Goal: Information Seeking & Learning: Learn about a topic

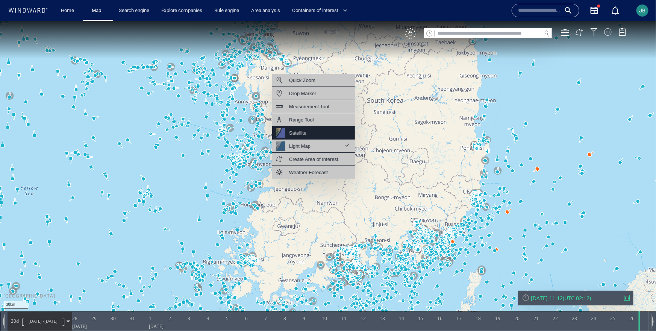
click at [312, 135] on div "Satellite" at bounding box center [313, 132] width 83 height 13
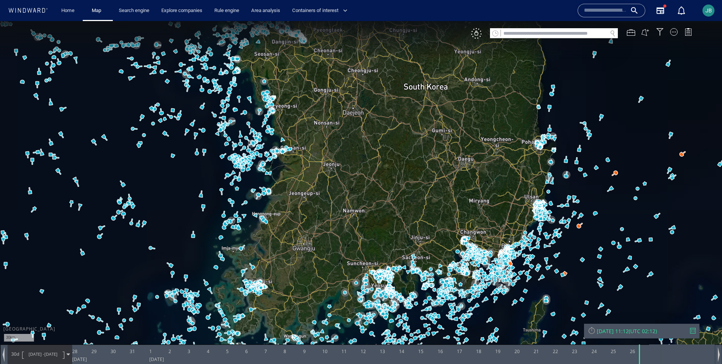
drag, startPoint x: 331, startPoint y: 194, endPoint x: 326, endPoint y: 123, distance: 71.2
click at [326, 123] on canvas "Map" at bounding box center [361, 188] width 722 height 335
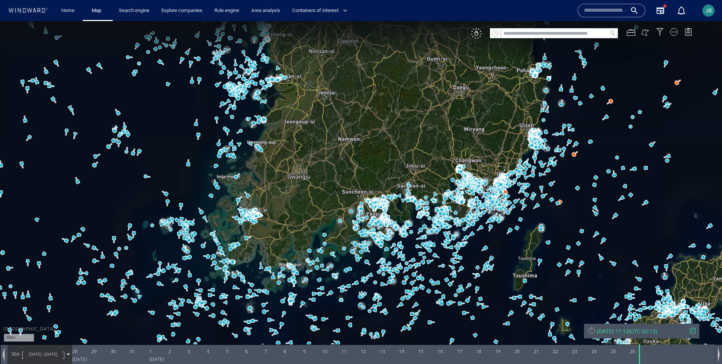
drag, startPoint x: 147, startPoint y: 117, endPoint x: 272, endPoint y: 129, distance: 125.3
click at [272, 129] on canvas "Map" at bounding box center [361, 188] width 722 height 335
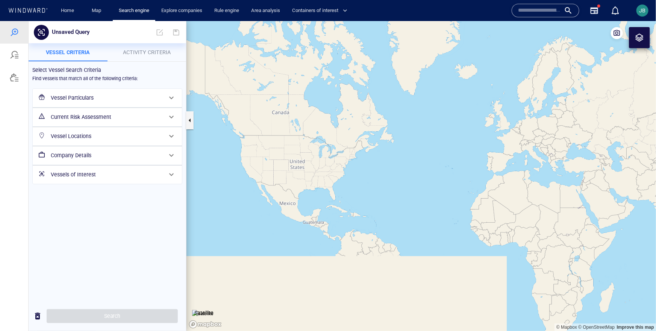
click at [71, 131] on h6 "Vessel Locations" at bounding box center [107, 135] width 112 height 9
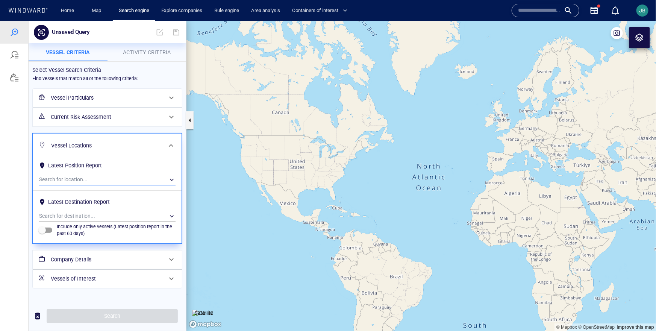
click at [63, 174] on div "​" at bounding box center [107, 179] width 136 height 11
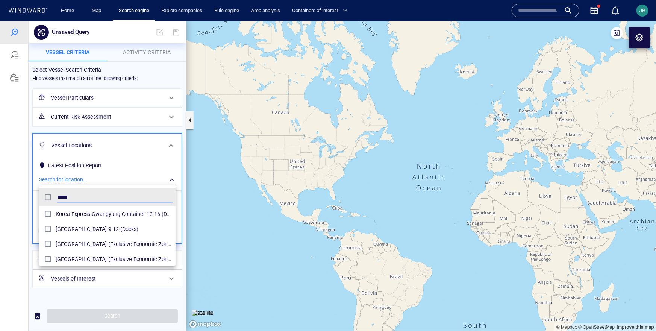
scroll to position [15, 0]
type input "*****"
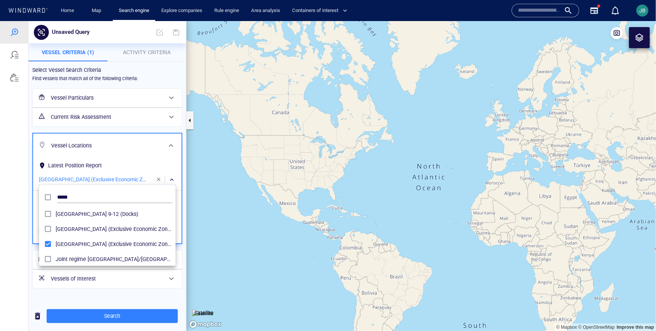
click at [118, 305] on div at bounding box center [328, 176] width 656 height 310
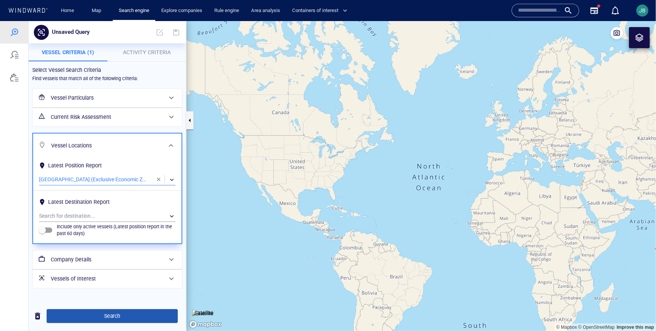
click at [116, 316] on span "Search" at bounding box center [112, 315] width 119 height 9
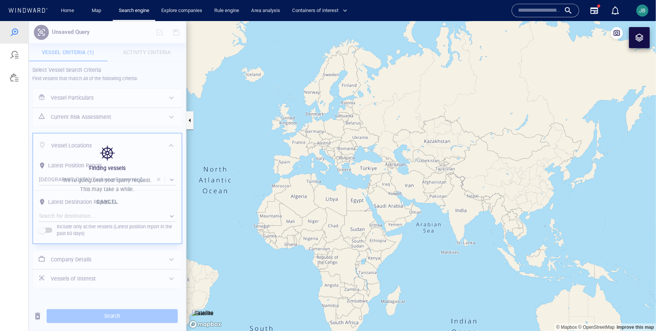
drag, startPoint x: 465, startPoint y: 111, endPoint x: 251, endPoint y: 114, distance: 213.9
click at [251, 114] on canvas "Map" at bounding box center [420, 176] width 469 height 310
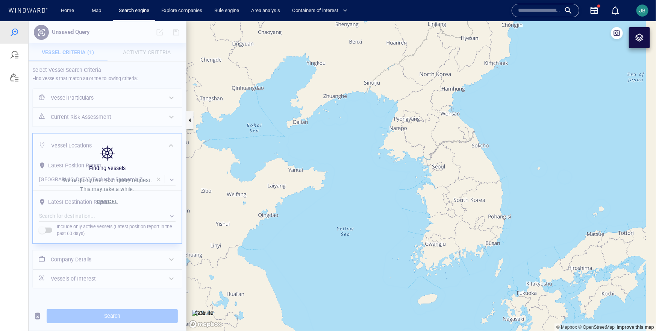
drag, startPoint x: 570, startPoint y: 172, endPoint x: 466, endPoint y: 168, distance: 103.8
click at [465, 168] on canvas "Map" at bounding box center [420, 176] width 469 height 310
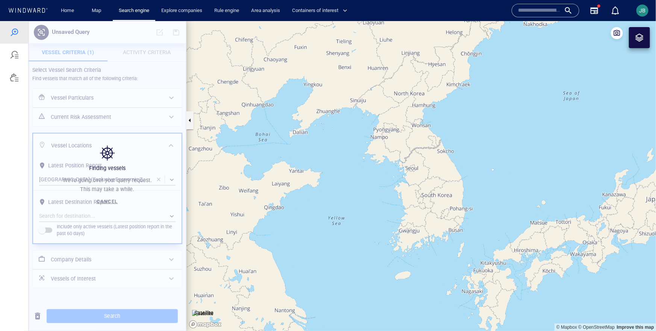
drag, startPoint x: 466, startPoint y: 168, endPoint x: 421, endPoint y: 156, distance: 46.3
click at [421, 156] on canvas "Map" at bounding box center [420, 176] width 469 height 310
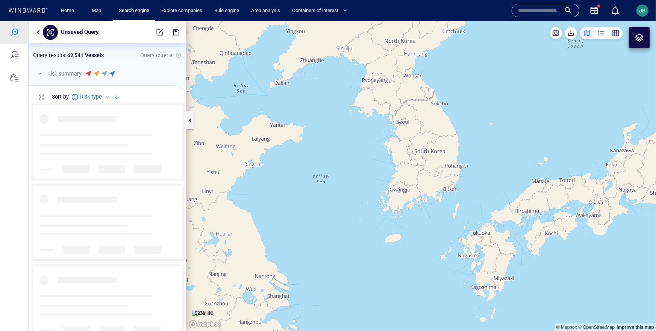
scroll to position [227, 157]
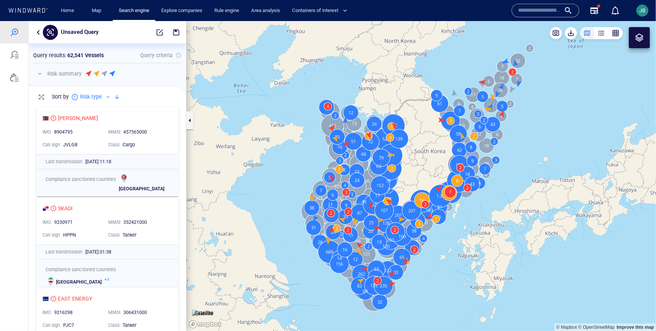
click at [40, 74] on button "button" at bounding box center [39, 73] width 9 height 9
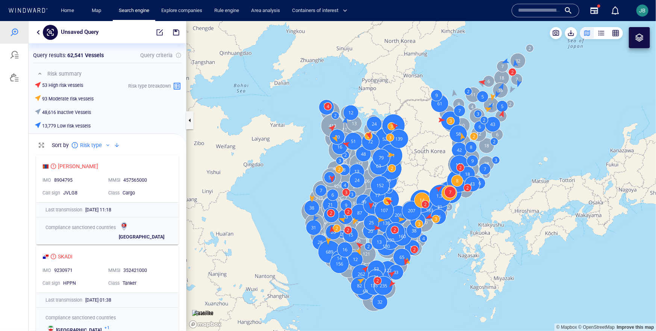
scroll to position [180, 157]
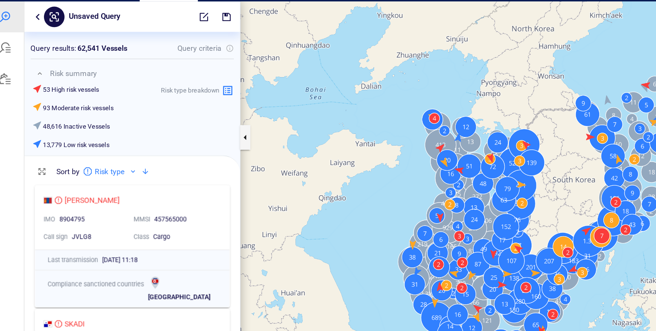
click at [20, 11] on button "button" at bounding box center [23, 12] width 9 height 9
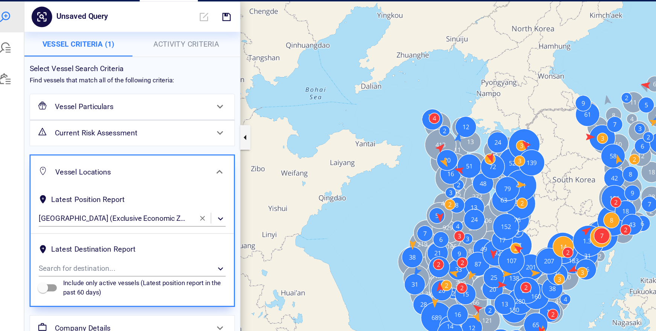
click at [80, 98] on h6 "Current Risk Assessment" at bounding box center [92, 96] width 112 height 9
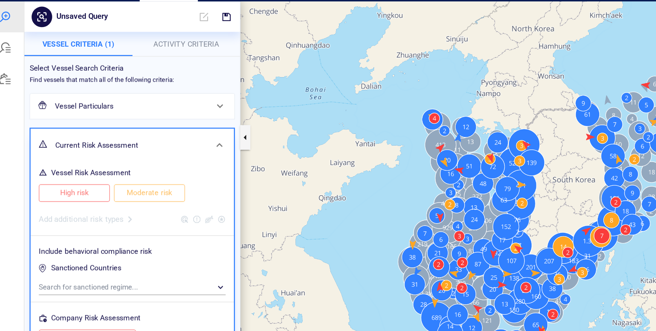
click at [69, 141] on button "High risk" at bounding box center [50, 141] width 52 height 13
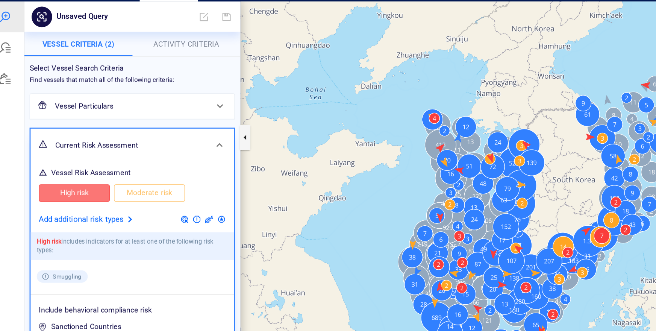
click at [100, 143] on span "Moderate risk" at bounding box center [105, 140] width 36 height 9
click at [87, 159] on div at bounding box center [90, 160] width 9 height 9
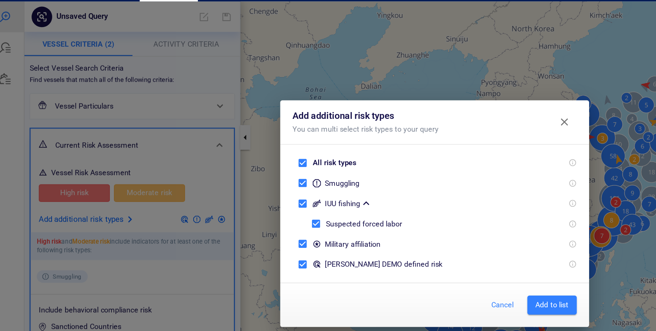
click at [399, 225] on span "Add to list" at bounding box center [399, 222] width 24 height 9
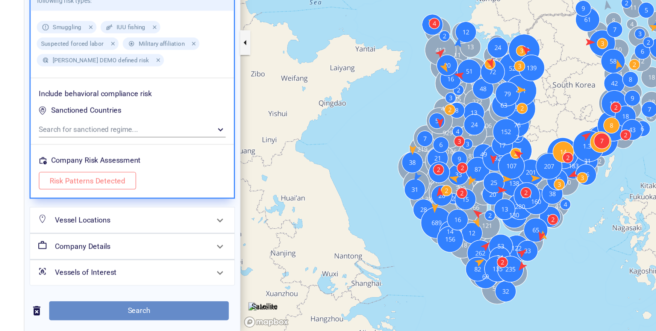
click at [106, 201] on span "Search" at bounding box center [97, 201] width 119 height 9
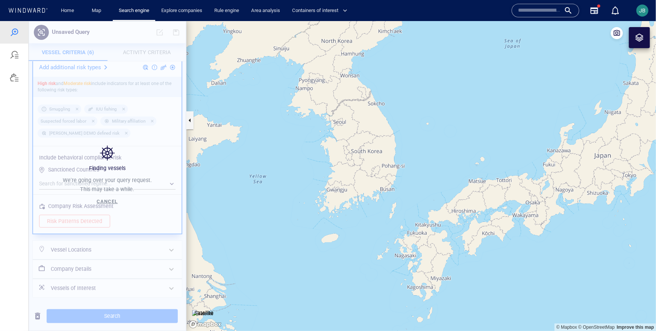
drag, startPoint x: 359, startPoint y: 205, endPoint x: 295, endPoint y: 205, distance: 63.1
click at [295, 205] on canvas "Map" at bounding box center [420, 176] width 469 height 310
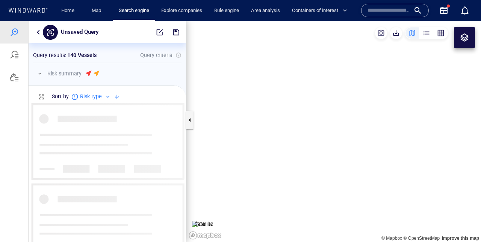
scroll to position [139, 157]
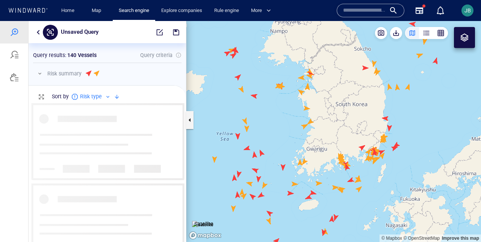
drag, startPoint x: 282, startPoint y: 112, endPoint x: 270, endPoint y: 98, distance: 19.0
click at [269, 98] on canvas "Map" at bounding box center [333, 131] width 295 height 221
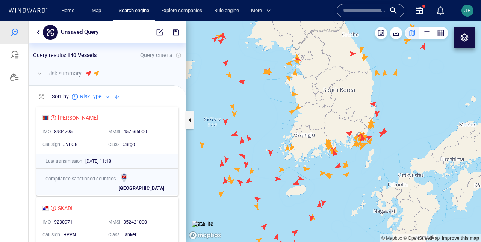
click at [39, 74] on button "button" at bounding box center [39, 73] width 9 height 9
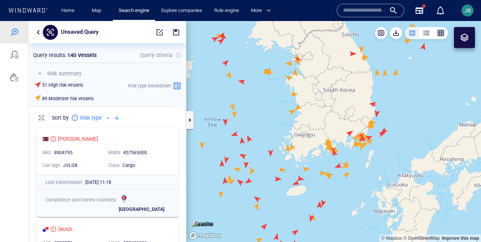
scroll to position [0, 0]
click at [161, 147] on div "MMSI 457565000" at bounding box center [138, 153] width 66 height 13
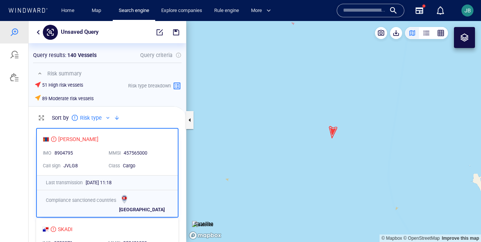
click at [333, 135] on canvas "Map" at bounding box center [333, 131] width 295 height 221
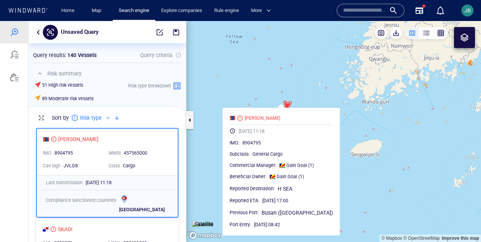
drag, startPoint x: 407, startPoint y: 114, endPoint x: 300, endPoint y: 88, distance: 110.7
click at [299, 88] on canvas "Map" at bounding box center [333, 131] width 295 height 221
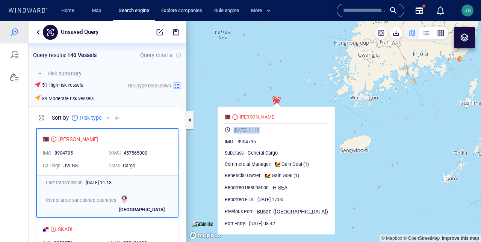
drag, startPoint x: 286, startPoint y: 133, endPoint x: 241, endPoint y: 133, distance: 44.7
click at [241, 133] on div "[DATE] 11:18" at bounding box center [276, 131] width 109 height 14
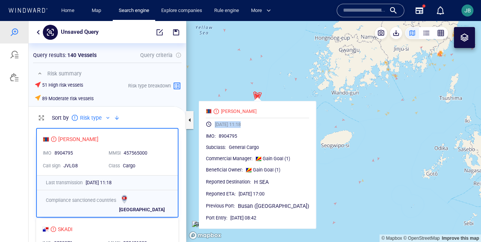
drag, startPoint x: 286, startPoint y: 102, endPoint x: 267, endPoint y: 97, distance: 19.2
click at [267, 96] on canvas "Map" at bounding box center [333, 131] width 295 height 221
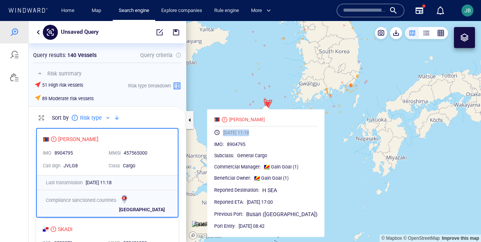
drag, startPoint x: 279, startPoint y: 90, endPoint x: 276, endPoint y: 102, distance: 12.6
click at [276, 102] on canvas "Map" at bounding box center [333, 131] width 295 height 221
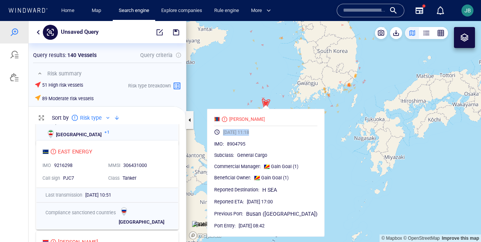
scroll to position [168, 0]
click at [325, 156] on canvas "Map" at bounding box center [333, 131] width 295 height 221
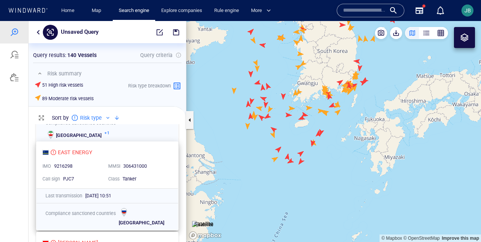
click at [173, 159] on div "EAST ENERGY IMO 9216298 MMSI [PHONE_NUMBER] Call sign PJC7 Class Tanker" at bounding box center [107, 165] width 142 height 47
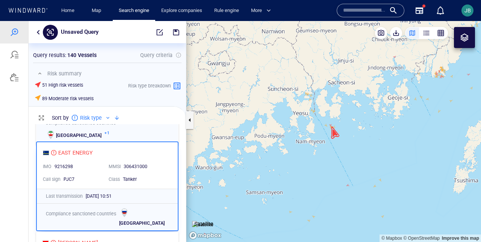
click at [202, 221] on img at bounding box center [202, 225] width 21 height 8
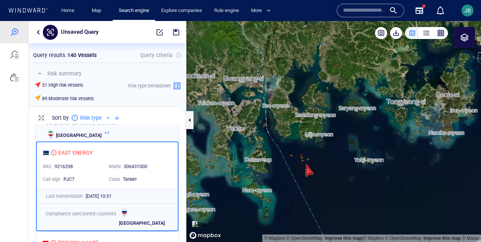
drag, startPoint x: 324, startPoint y: 125, endPoint x: 263, endPoint y: 196, distance: 93.6
click at [263, 196] on canvas "Map" at bounding box center [333, 131] width 295 height 221
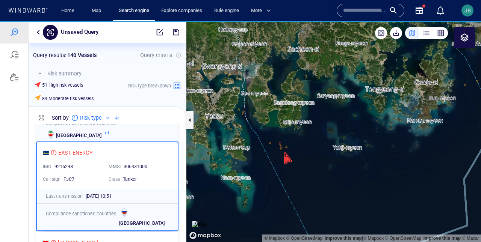
click at [285, 158] on canvas "Map" at bounding box center [333, 131] width 295 height 221
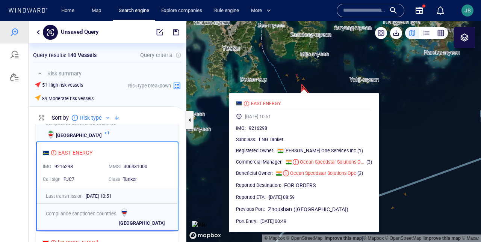
drag, startPoint x: 380, startPoint y: 186, endPoint x: 397, endPoint y: 118, distance: 70.6
click at [397, 118] on canvas "Map" at bounding box center [333, 131] width 295 height 221
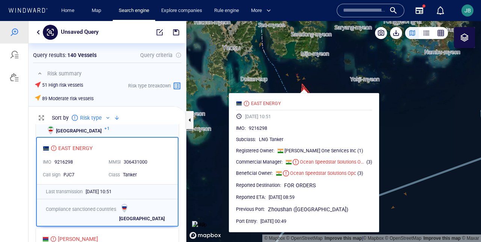
scroll to position [171, 0]
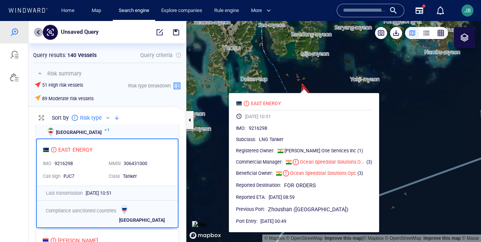
click at [39, 33] on button "button" at bounding box center [38, 32] width 9 height 9
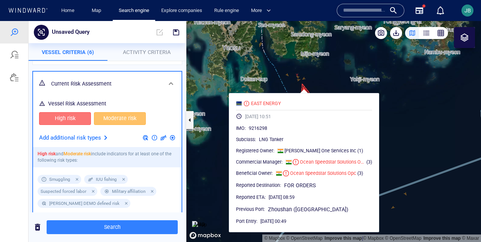
scroll to position [0, 0]
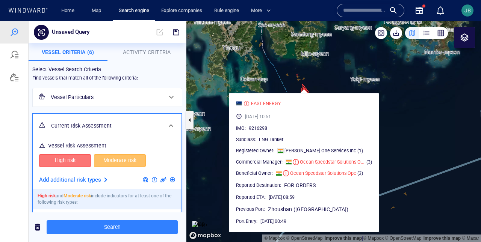
click at [148, 55] on span "Activity Criteria" at bounding box center [147, 52] width 48 height 6
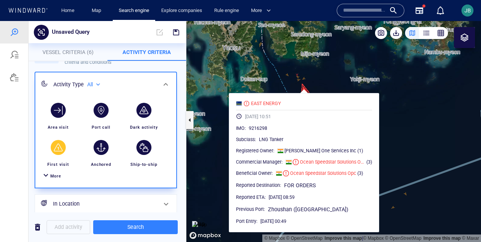
scroll to position [27, 0]
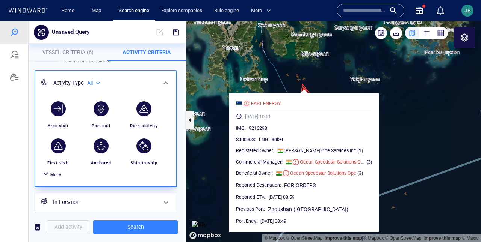
click at [58, 173] on span "More" at bounding box center [55, 175] width 11 height 5
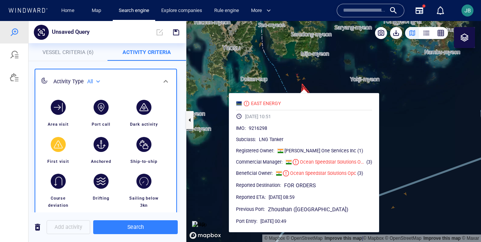
scroll to position [29, 0]
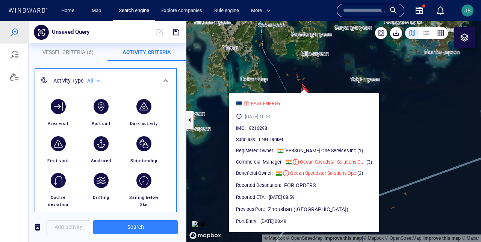
click at [92, 80] on div "All" at bounding box center [94, 81] width 15 height 6
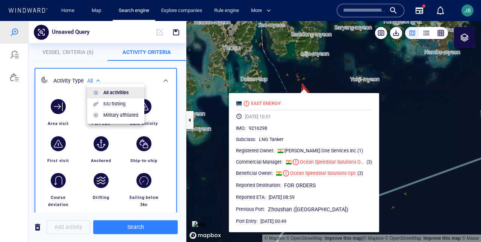
click at [90, 80] on div at bounding box center [240, 131] width 481 height 221
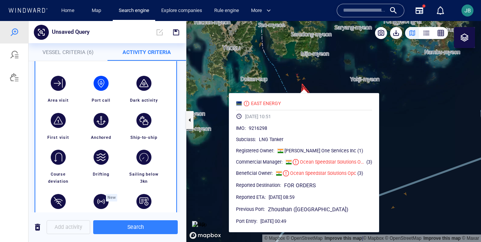
scroll to position [53, 0]
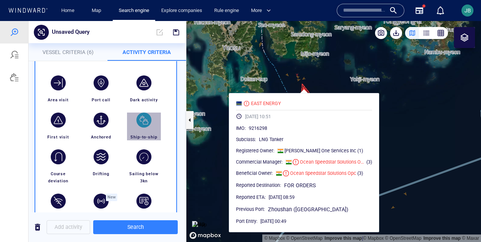
click at [134, 116] on div "button" at bounding box center [143, 120] width 21 height 21
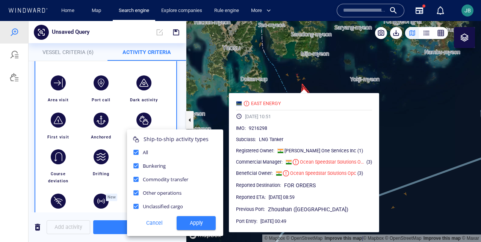
click at [138, 115] on div at bounding box center [240, 131] width 481 height 221
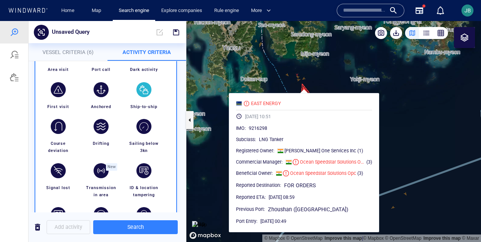
scroll to position [83, 0]
click at [152, 94] on div "button" at bounding box center [143, 89] width 21 height 21
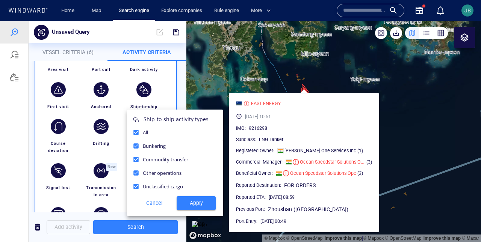
click at [165, 91] on div at bounding box center [240, 131] width 481 height 221
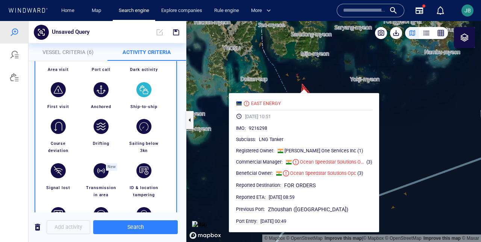
click at [148, 91] on div "button" at bounding box center [143, 89] width 15 height 15
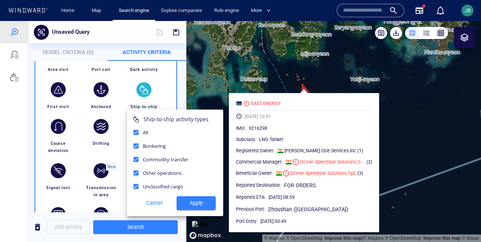
click at [148, 91] on div at bounding box center [240, 131] width 481 height 221
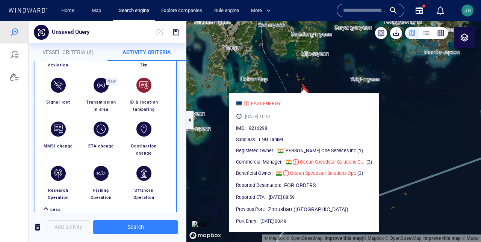
scroll to position [168, 0]
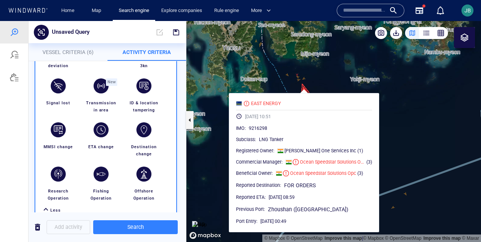
click at [394, 120] on canvas "Map" at bounding box center [333, 131] width 295 height 221
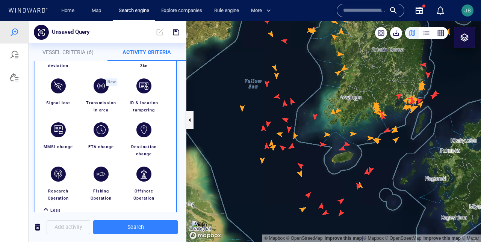
click at [459, 44] on div at bounding box center [464, 37] width 21 height 21
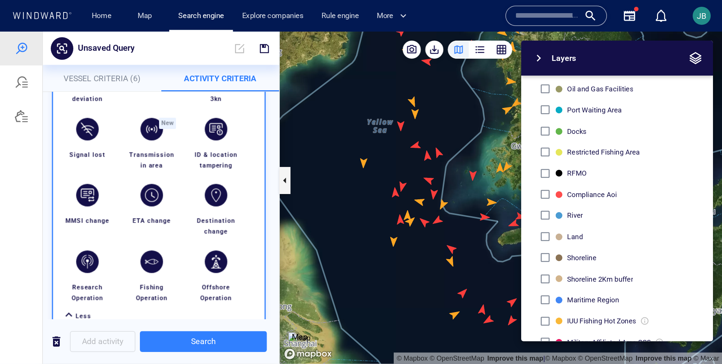
scroll to position [206, 0]
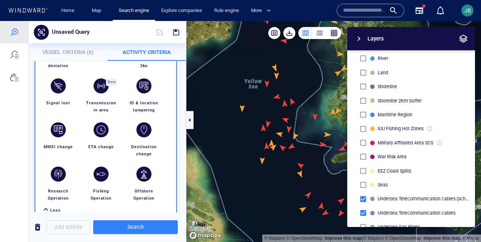
click at [463, 42] on span "button" at bounding box center [463, 38] width 9 height 9
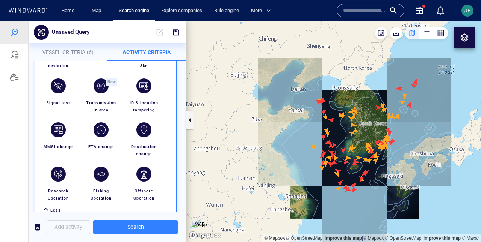
drag, startPoint x: 418, startPoint y: 125, endPoint x: 328, endPoint y: 133, distance: 90.3
click at [327, 133] on canvas "Map" at bounding box center [333, 131] width 295 height 221
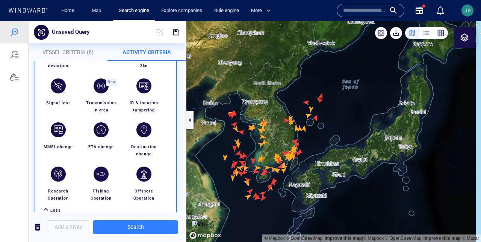
click at [207, 221] on img at bounding box center [199, 225] width 15 height 8
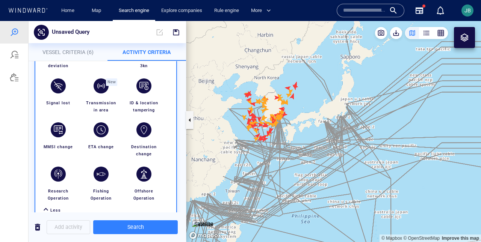
drag, startPoint x: 330, startPoint y: 133, endPoint x: 297, endPoint y: 104, distance: 44.2
click at [296, 104] on canvas "Map" at bounding box center [333, 131] width 295 height 221
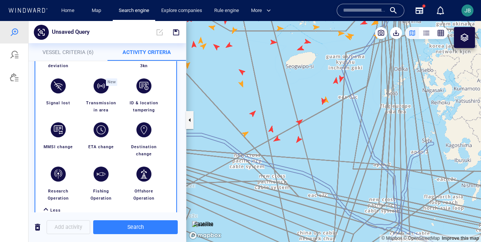
drag, startPoint x: 267, startPoint y: 107, endPoint x: 348, endPoint y: 137, distance: 86.5
click at [348, 137] on canvas "Map" at bounding box center [333, 131] width 295 height 221
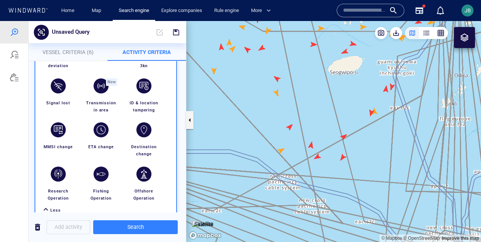
click at [343, 138] on canvas "Map" at bounding box center [333, 131] width 295 height 221
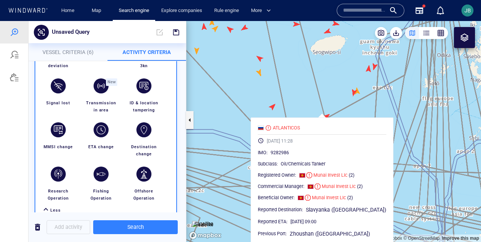
drag, startPoint x: 362, startPoint y: 139, endPoint x: 338, endPoint y: 115, distance: 33.8
click at [338, 115] on canvas "Map" at bounding box center [333, 131] width 295 height 221
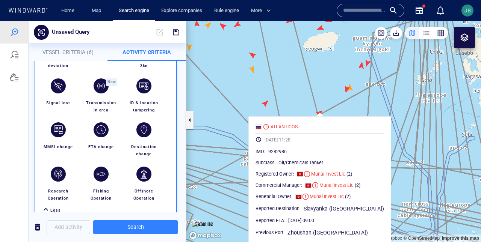
click at [330, 114] on canvas "Map" at bounding box center [333, 131] width 295 height 221
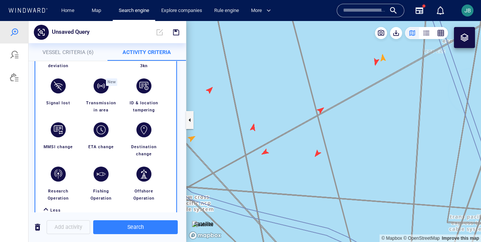
click at [319, 108] on canvas "Map" at bounding box center [333, 131] width 295 height 221
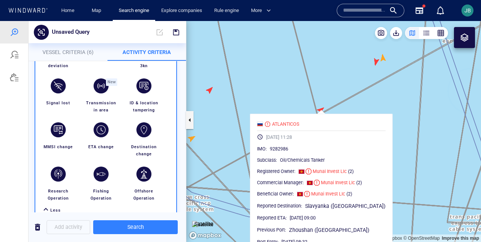
drag, startPoint x: 339, startPoint y: 114, endPoint x: 335, endPoint y: 95, distance: 19.3
click at [335, 94] on div "© Mapbox © OpenStreetMap Improve this map Satellite ATLANTICOS [DATE] 11:28 IMO…" at bounding box center [333, 131] width 295 height 221
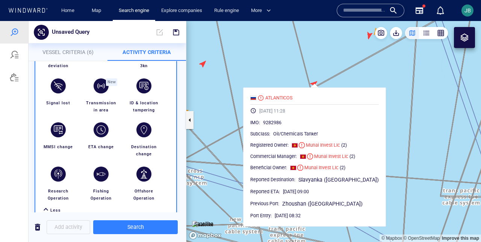
drag, startPoint x: 335, startPoint y: 95, endPoint x: 328, endPoint y: 69, distance: 26.8
click at [328, 69] on canvas "Map" at bounding box center [333, 131] width 295 height 221
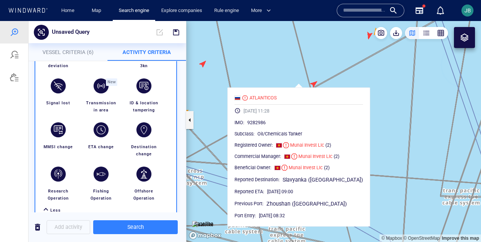
drag, startPoint x: 329, startPoint y: 69, endPoint x: 313, endPoint y: 69, distance: 15.4
click at [313, 69] on canvas "Map" at bounding box center [333, 131] width 295 height 221
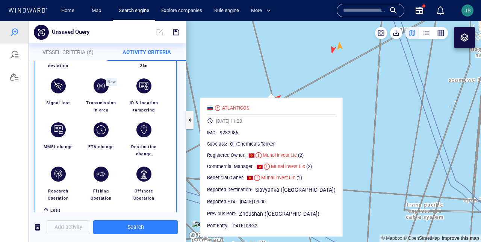
drag, startPoint x: 313, startPoint y: 69, endPoint x: 286, endPoint y: 79, distance: 28.9
click at [286, 79] on canvas "Map" at bounding box center [333, 131] width 295 height 221
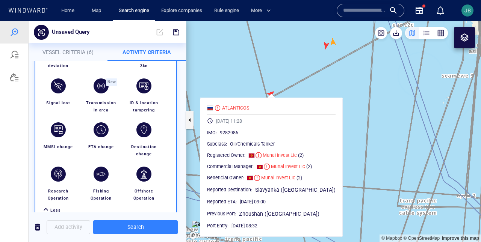
click at [254, 89] on canvas "Map" at bounding box center [333, 131] width 295 height 221
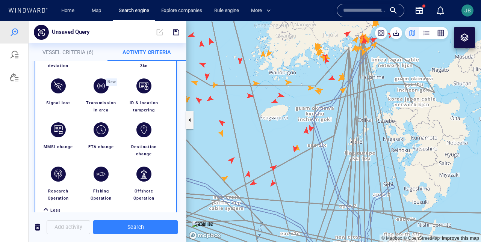
drag, startPoint x: 273, startPoint y: 69, endPoint x: 273, endPoint y: 144, distance: 74.8
click at [273, 144] on canvas "Map" at bounding box center [333, 131] width 295 height 221
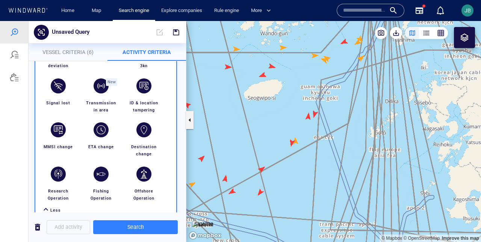
drag, startPoint x: 353, startPoint y: 124, endPoint x: 324, endPoint y: 156, distance: 42.8
click at [324, 156] on canvas "Map" at bounding box center [333, 131] width 295 height 221
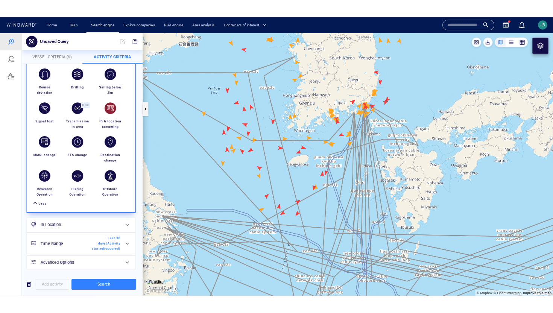
scroll to position [0, 0]
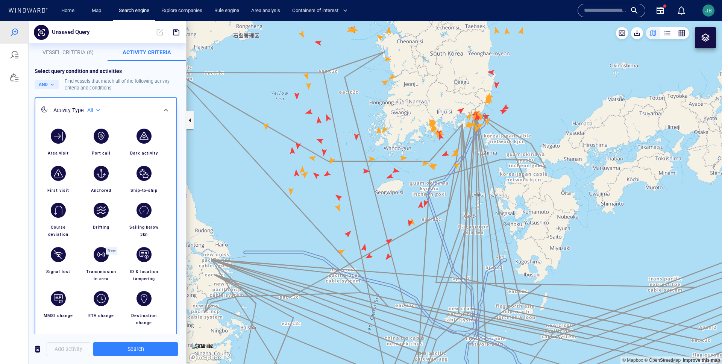
click at [67, 52] on span "Vessel Criteria (6)" at bounding box center [67, 52] width 51 height 6
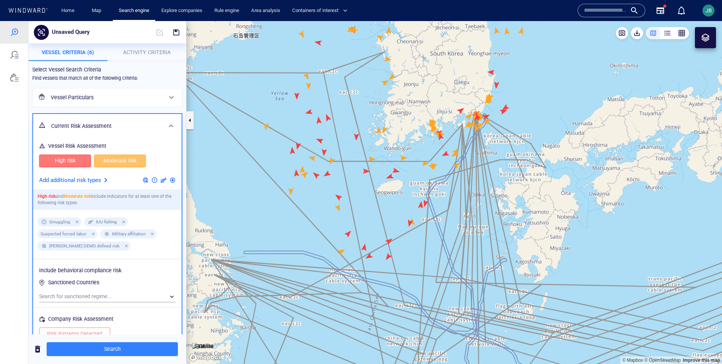
click at [94, 183] on p "Add additional risk types" at bounding box center [70, 181] width 62 height 10
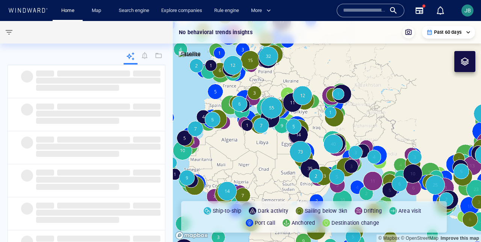
drag, startPoint x: 365, startPoint y: 104, endPoint x: 176, endPoint y: 95, distance: 188.9
click at [176, 95] on canvas "Map" at bounding box center [327, 131] width 308 height 221
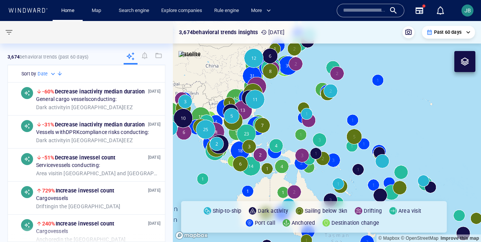
drag, startPoint x: 376, startPoint y: 132, endPoint x: 145, endPoint y: 76, distance: 237.0
click at [145, 76] on div "**********" at bounding box center [240, 131] width 481 height 221
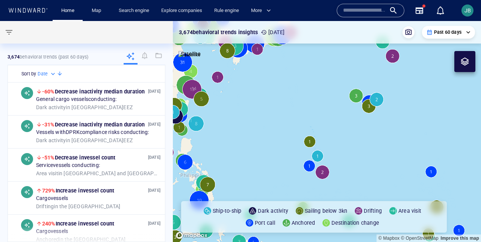
drag, startPoint x: 297, startPoint y: 85, endPoint x: 266, endPoint y: 180, distance: 100.1
click at [266, 180] on canvas "Map" at bounding box center [327, 131] width 308 height 221
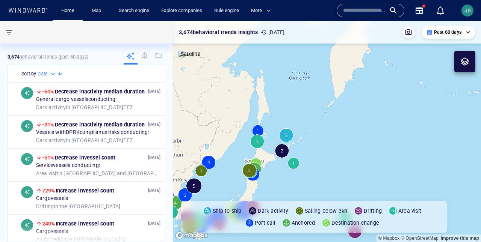
drag, startPoint x: 290, startPoint y: 115, endPoint x: 276, endPoint y: 242, distance: 127.8
click at [276, 242] on canvas "Map" at bounding box center [327, 131] width 308 height 221
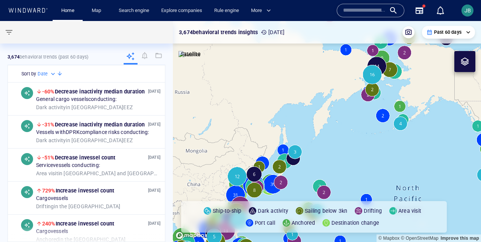
drag, startPoint x: 331, startPoint y: 114, endPoint x: 351, endPoint y: 88, distance: 33.8
click at [351, 88] on canvas "Map" at bounding box center [327, 131] width 308 height 221
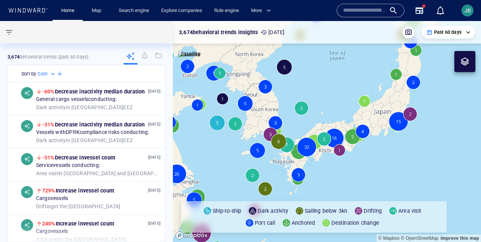
drag, startPoint x: 299, startPoint y: 83, endPoint x: 295, endPoint y: 115, distance: 31.9
click at [295, 115] on canvas "Map" at bounding box center [327, 131] width 308 height 221
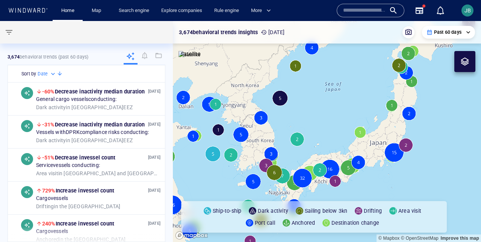
click at [284, 101] on canvas "Map" at bounding box center [327, 131] width 308 height 221
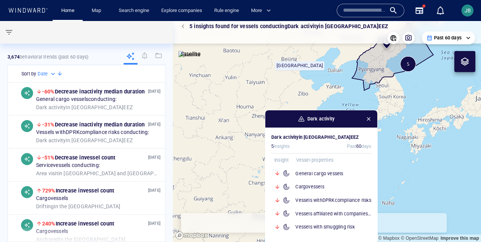
drag, startPoint x: 329, startPoint y: 107, endPoint x: 242, endPoint y: 142, distance: 93.9
click at [242, 142] on canvas "Map" at bounding box center [327, 131] width 308 height 221
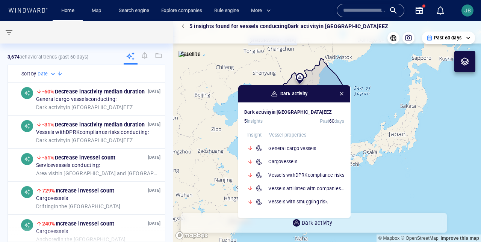
drag, startPoint x: 242, startPoint y: 167, endPoint x: 215, endPoint y: 142, distance: 36.7
click at [215, 142] on canvas "Map" at bounding box center [327, 131] width 308 height 221
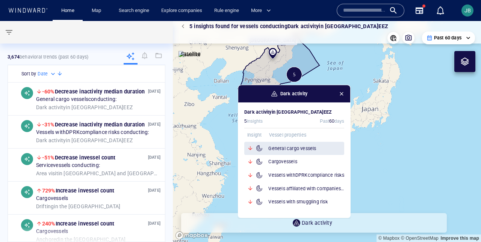
click at [300, 151] on h6 "General cargo vessels" at bounding box center [306, 149] width 76 height 8
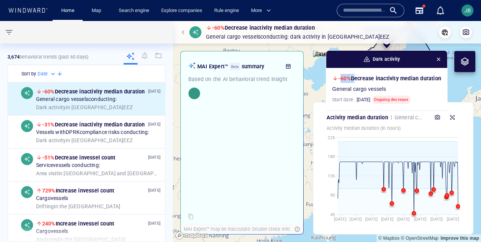
drag, startPoint x: 339, startPoint y: 80, endPoint x: 351, endPoint y: 80, distance: 12.4
click at [351, 80] on span "-60% Decrease in activity median duration" at bounding box center [389, 79] width 103 height 6
click at [438, 60] on span "button" at bounding box center [439, 59] width 6 height 6
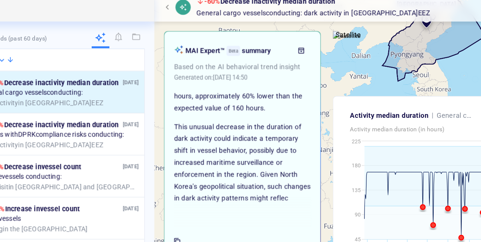
scroll to position [90, 0]
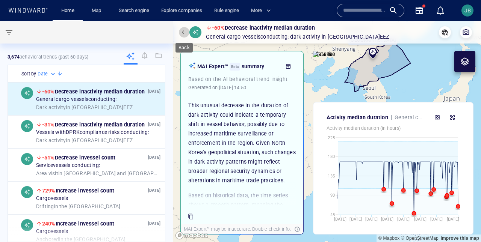
click at [184, 36] on button "button" at bounding box center [184, 32] width 11 height 11
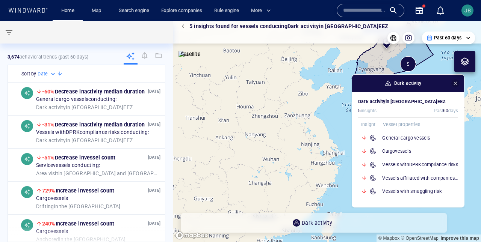
click at [456, 86] on span "button" at bounding box center [456, 83] width 6 height 6
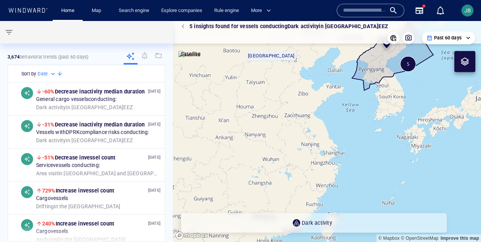
drag, startPoint x: 365, startPoint y: 136, endPoint x: 250, endPoint y: 162, distance: 118.3
click at [250, 162] on canvas "Map" at bounding box center [327, 131] width 308 height 221
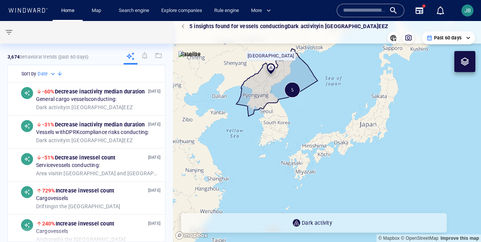
click at [186, 29] on button "button" at bounding box center [184, 26] width 11 height 11
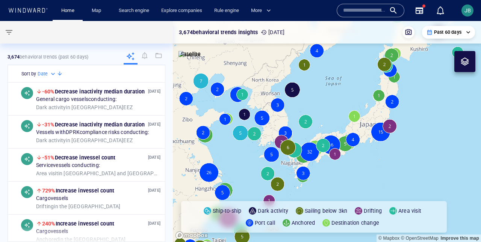
click at [279, 140] on canvas "Map" at bounding box center [327, 131] width 308 height 221
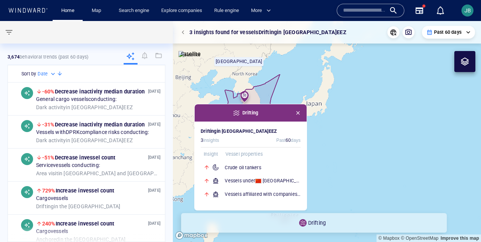
drag, startPoint x: 311, startPoint y: 129, endPoint x: 168, endPoint y: 154, distance: 144.7
click at [168, 154] on div "**********" at bounding box center [240, 131] width 481 height 221
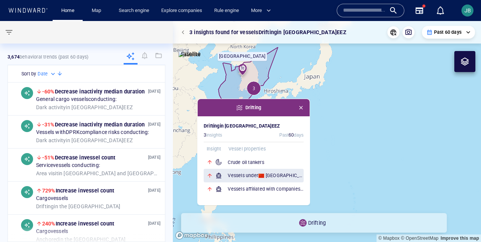
click at [227, 173] on div "Vessels under China 's flag" at bounding box center [254, 176] width 100 height 14
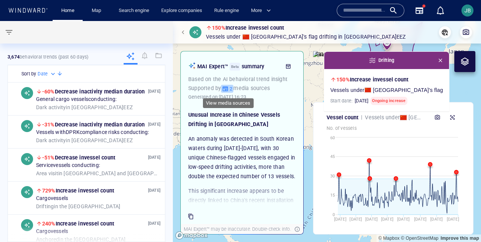
click at [233, 90] on button "2" at bounding box center [227, 89] width 12 height 8
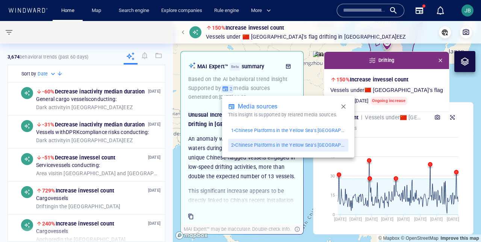
click at [250, 129] on p "1 • Chinese Platforms in the Yellow Sea's South Korea-China PMZ" at bounding box center [288, 130] width 114 height 7
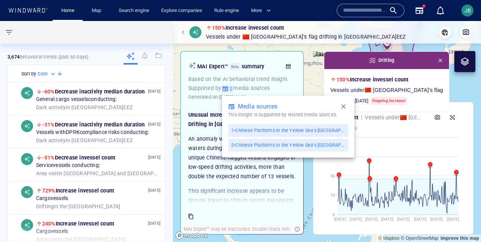
click at [267, 172] on div at bounding box center [240, 121] width 481 height 242
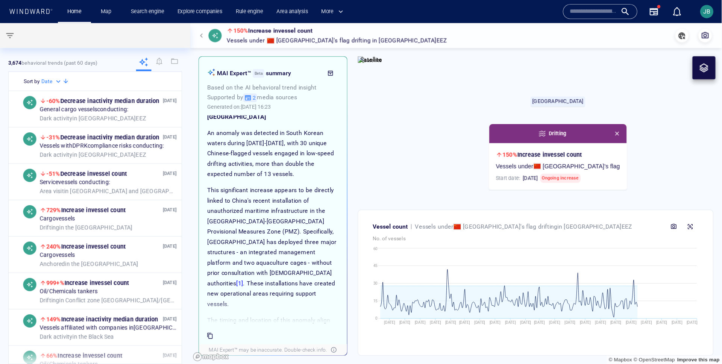
scroll to position [18, 0]
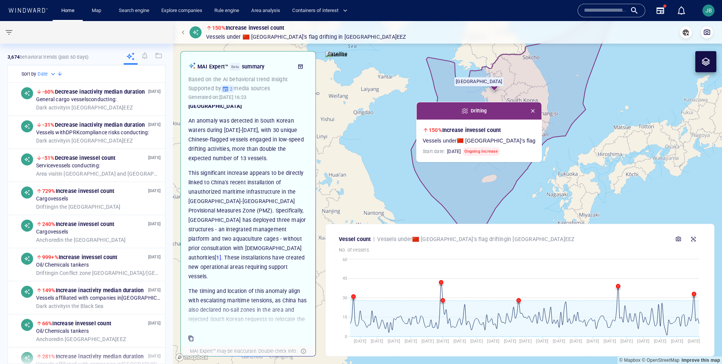
drag, startPoint x: 481, startPoint y: 147, endPoint x: 384, endPoint y: 108, distance: 105.1
click at [384, 108] on canvas "Map" at bounding box center [447, 192] width 549 height 343
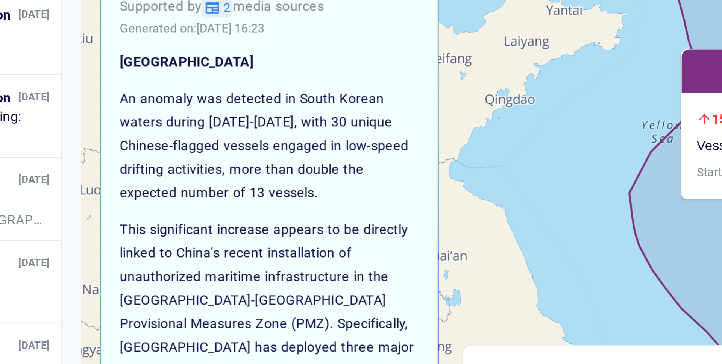
scroll to position [13, 0]
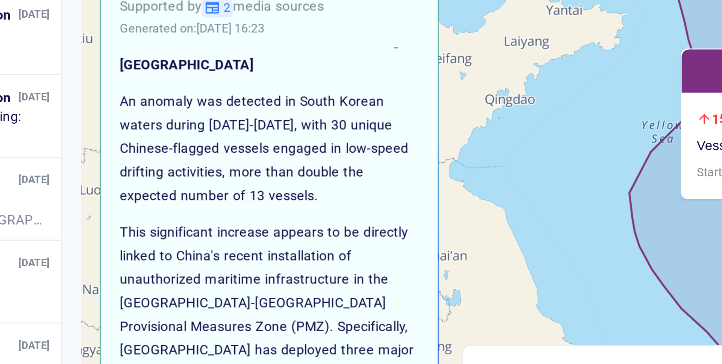
drag, startPoint x: 223, startPoint y: 135, endPoint x: 238, endPoint y: 135, distance: 15.4
click at [238, 135] on p "An anomaly was detected in South Korean waters during July 23-30, 2025, with 30…" at bounding box center [248, 145] width 120 height 47
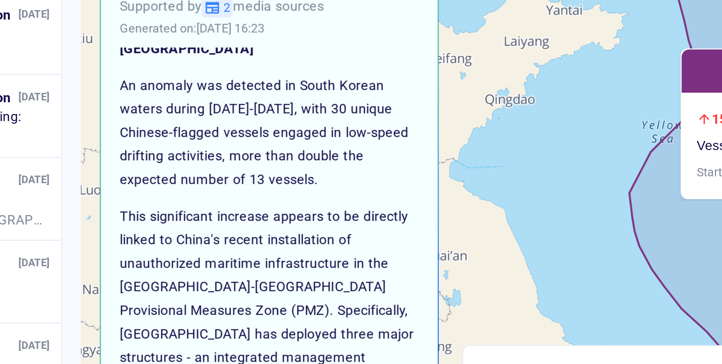
scroll to position [21, 0]
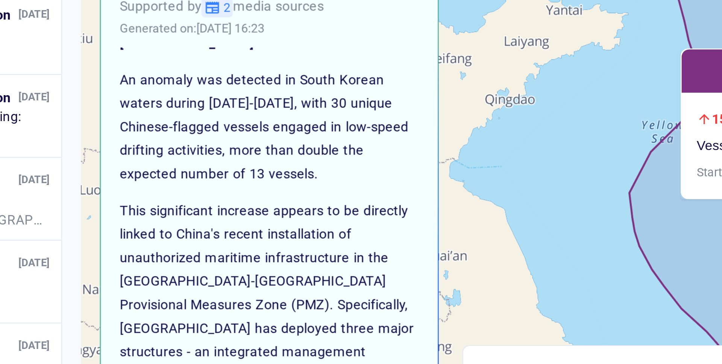
drag, startPoint x: 233, startPoint y: 145, endPoint x: 264, endPoint y: 155, distance: 32.7
click at [264, 155] on p "An anomaly was detected in South Korean waters during July 23-30, 2025, with 30…" at bounding box center [248, 136] width 120 height 47
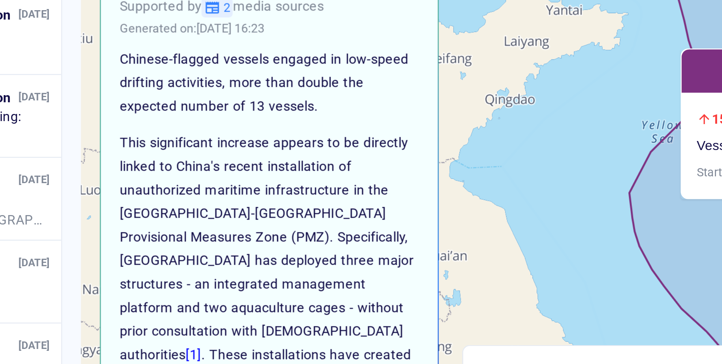
scroll to position [49, 0]
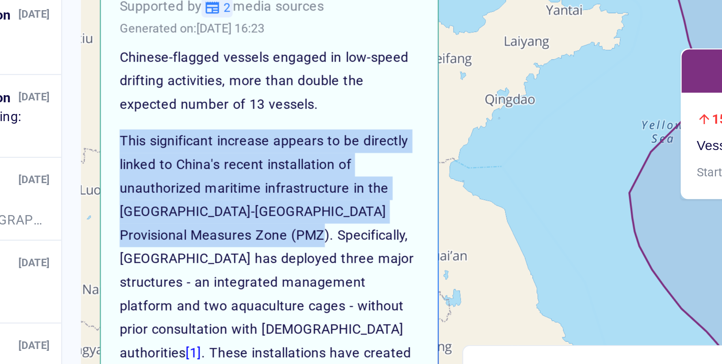
drag, startPoint x: 189, startPoint y: 142, endPoint x: 239, endPoint y: 181, distance: 63.5
click at [239, 181] on p "This significant increase appears to be directly linked to China's recent insta…" at bounding box center [248, 194] width 120 height 113
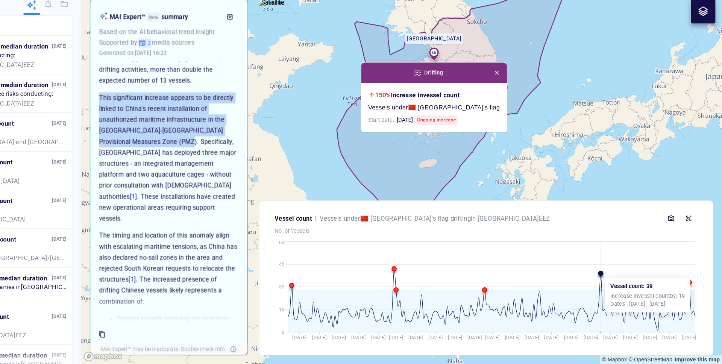
scroll to position [0, 0]
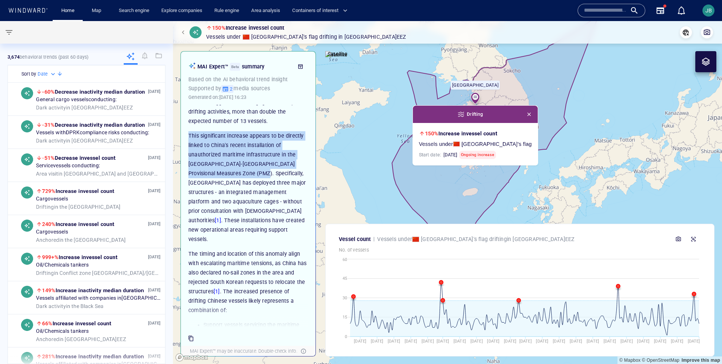
click at [376, 190] on canvas "Map" at bounding box center [447, 192] width 549 height 343
click at [369, 144] on canvas "Map" at bounding box center [447, 192] width 549 height 343
click at [481, 110] on button "button" at bounding box center [529, 114] width 8 height 8
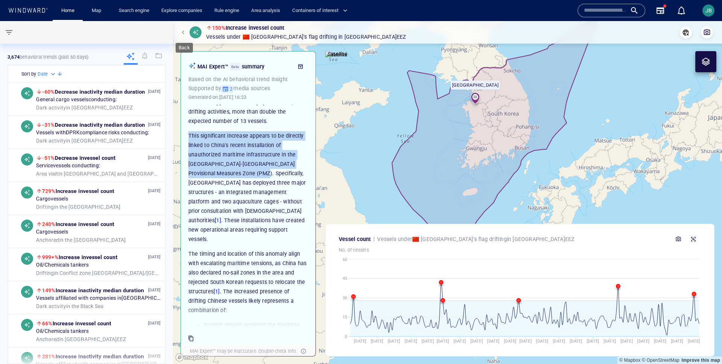
click at [186, 32] on span "button" at bounding box center [184, 32] width 5 height 5
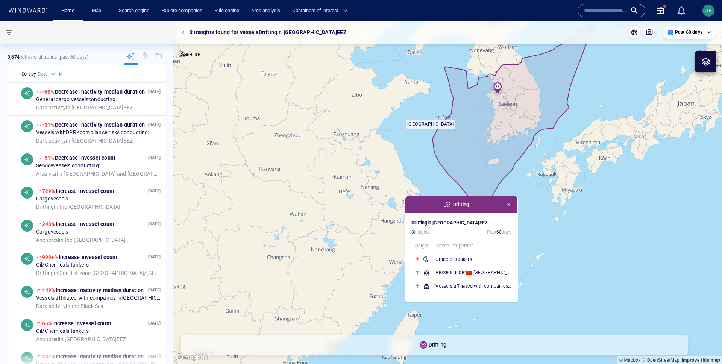
drag, startPoint x: 394, startPoint y: 109, endPoint x: 328, endPoint y: 157, distance: 82.0
click at [328, 157] on canvas "Map" at bounding box center [447, 192] width 549 height 343
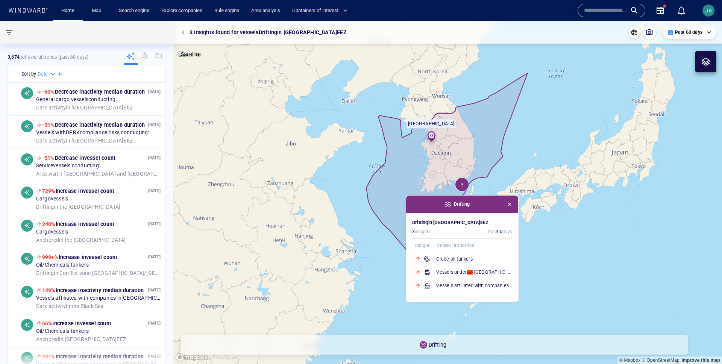
click at [180, 37] on div at bounding box center [184, 32] width 11 height 11
click at [183, 33] on span "button" at bounding box center [184, 32] width 5 height 5
